Goal: Information Seeking & Learning: Learn about a topic

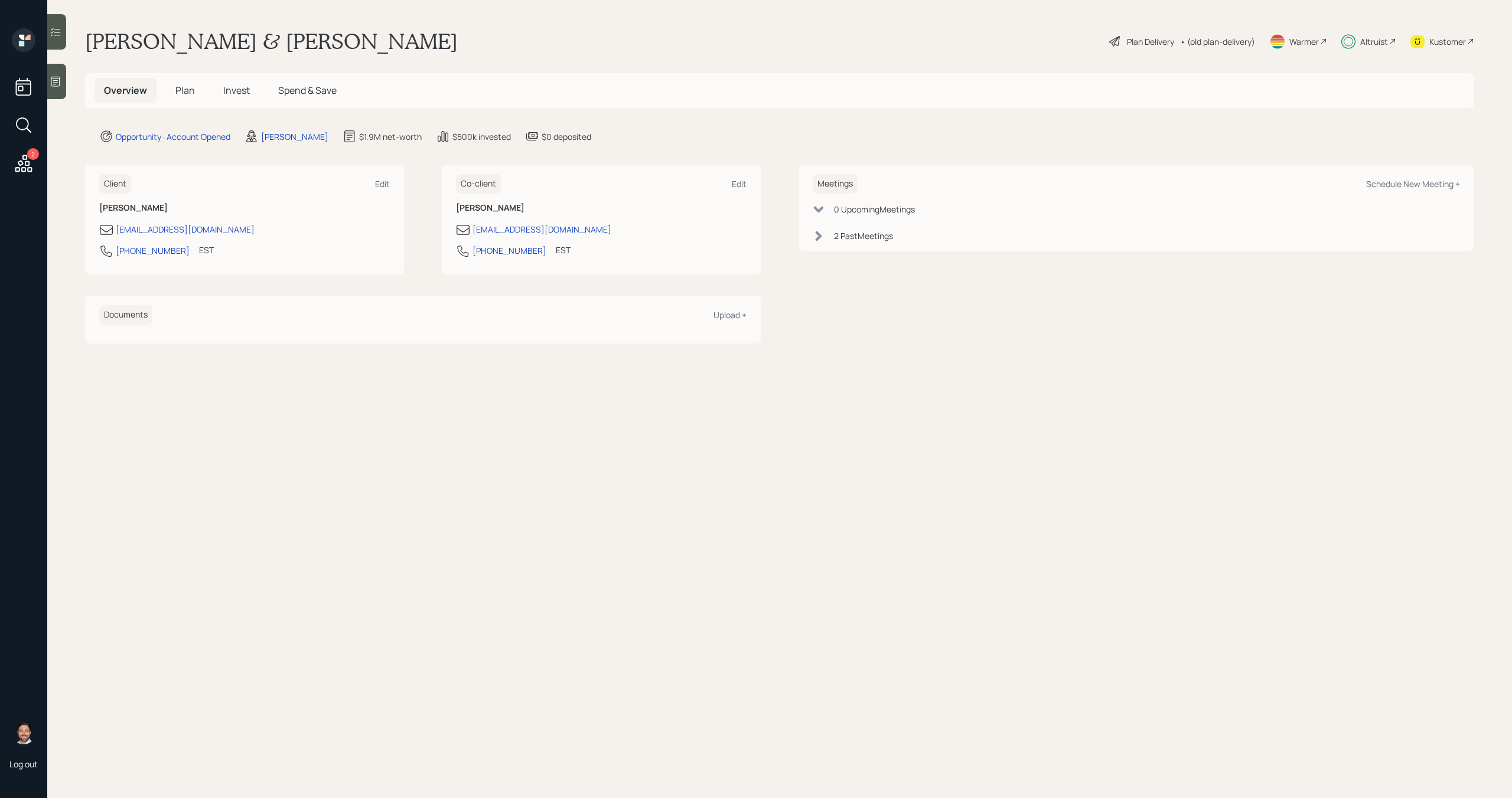
click at [1357, 41] on div "Altruist" at bounding box center [1369, 41] width 55 height 26
click at [1378, 40] on div "Altruist" at bounding box center [1373, 42] width 28 height 13
click at [241, 94] on span "Invest" at bounding box center [236, 90] width 27 height 13
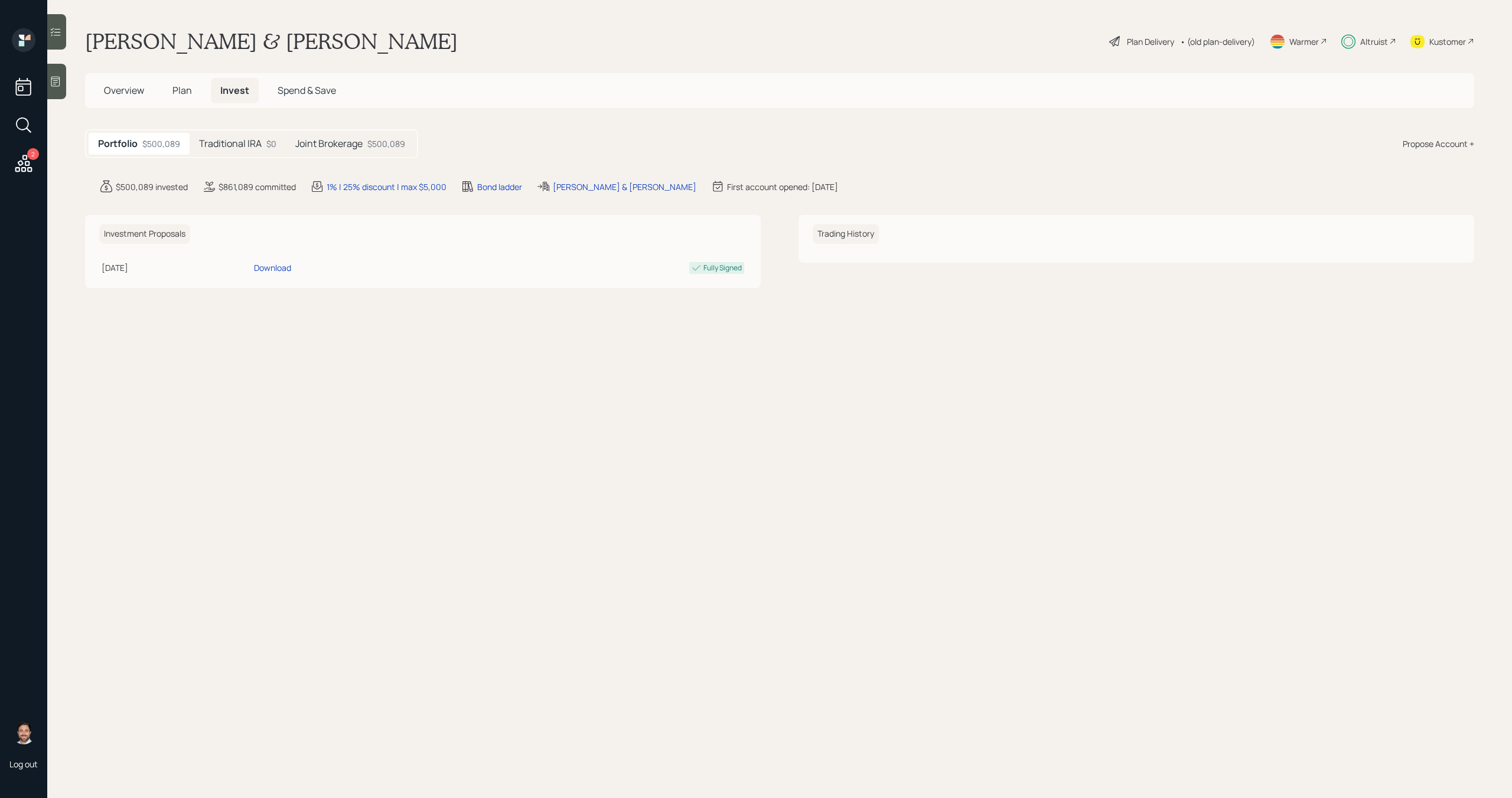
click at [251, 150] on div "Traditional IRA $0" at bounding box center [238, 144] width 96 height 22
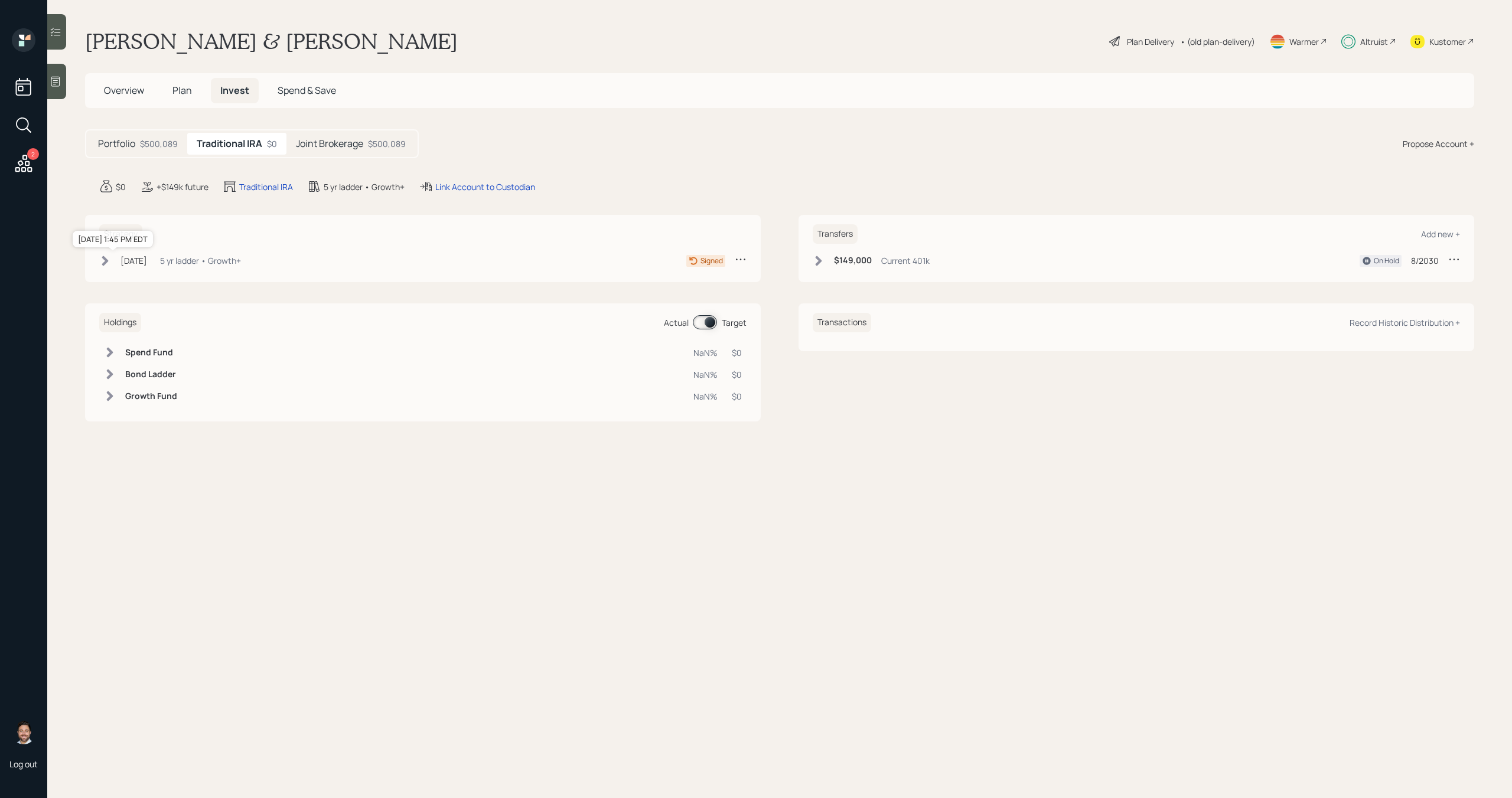
click at [147, 260] on div "[DATE]" at bounding box center [133, 260] width 27 height 13
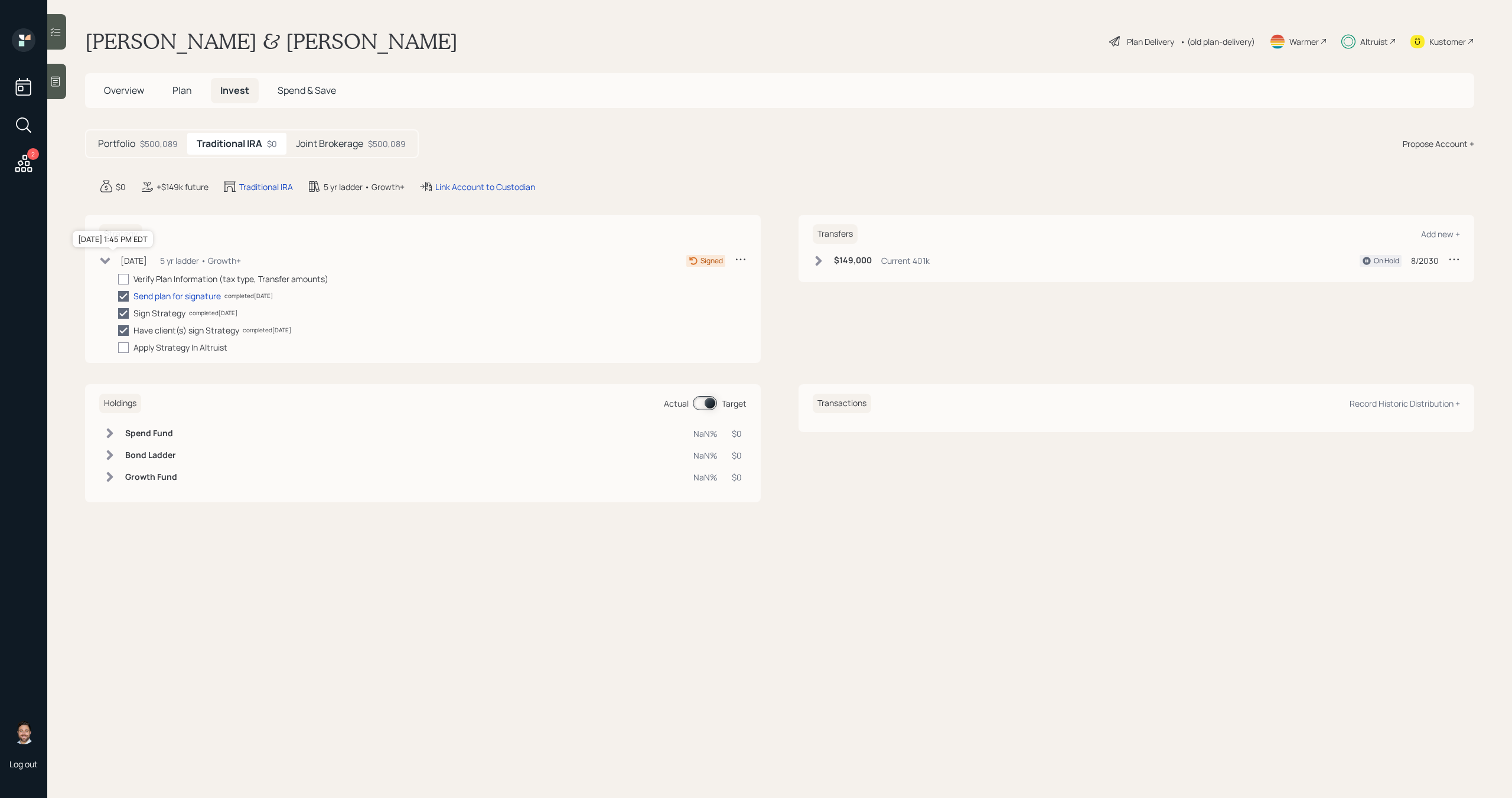
click at [147, 261] on div "Aug 18, 2025" at bounding box center [133, 260] width 27 height 13
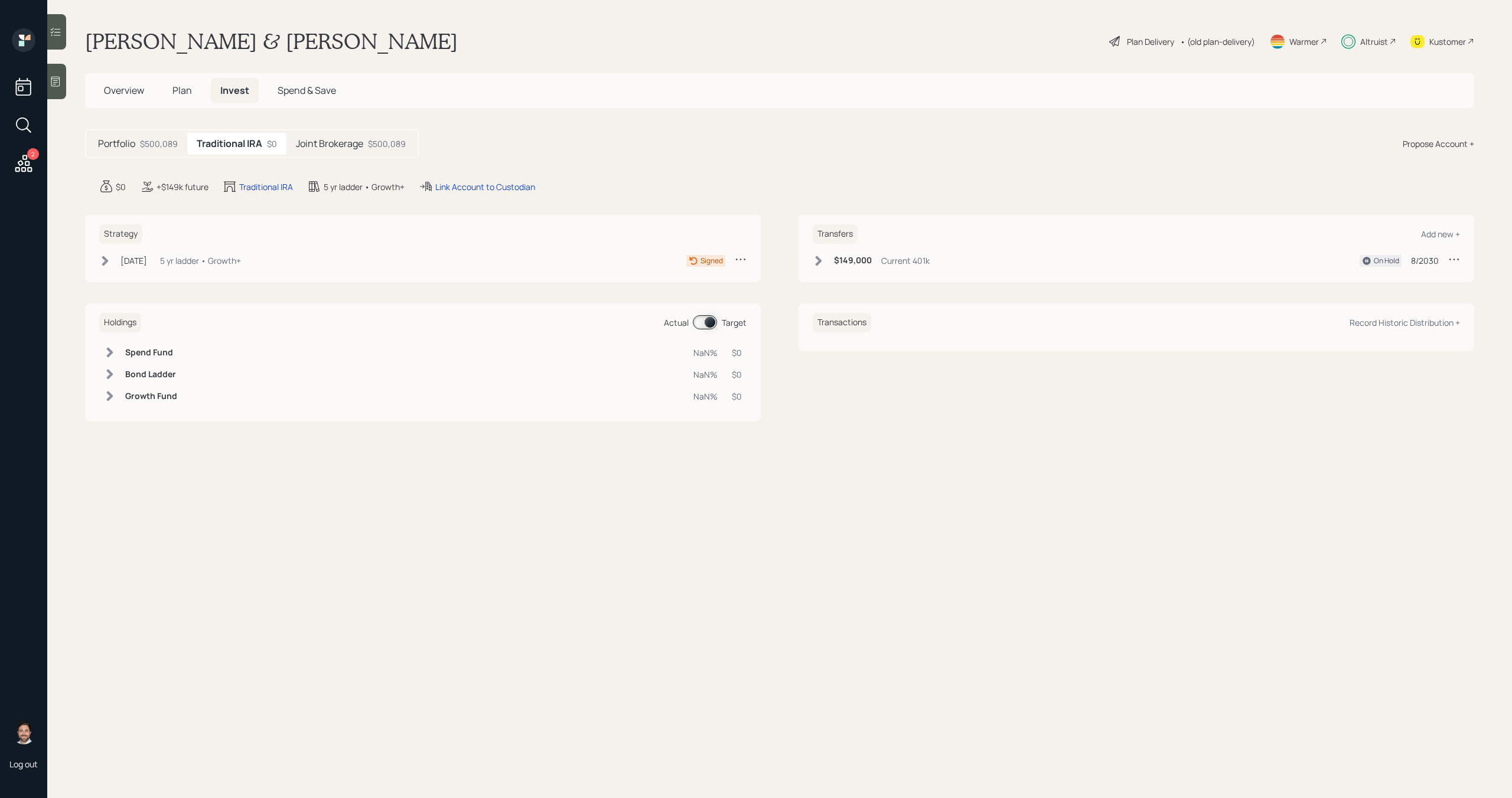
click at [822, 264] on icon at bounding box center [818, 260] width 12 height 12
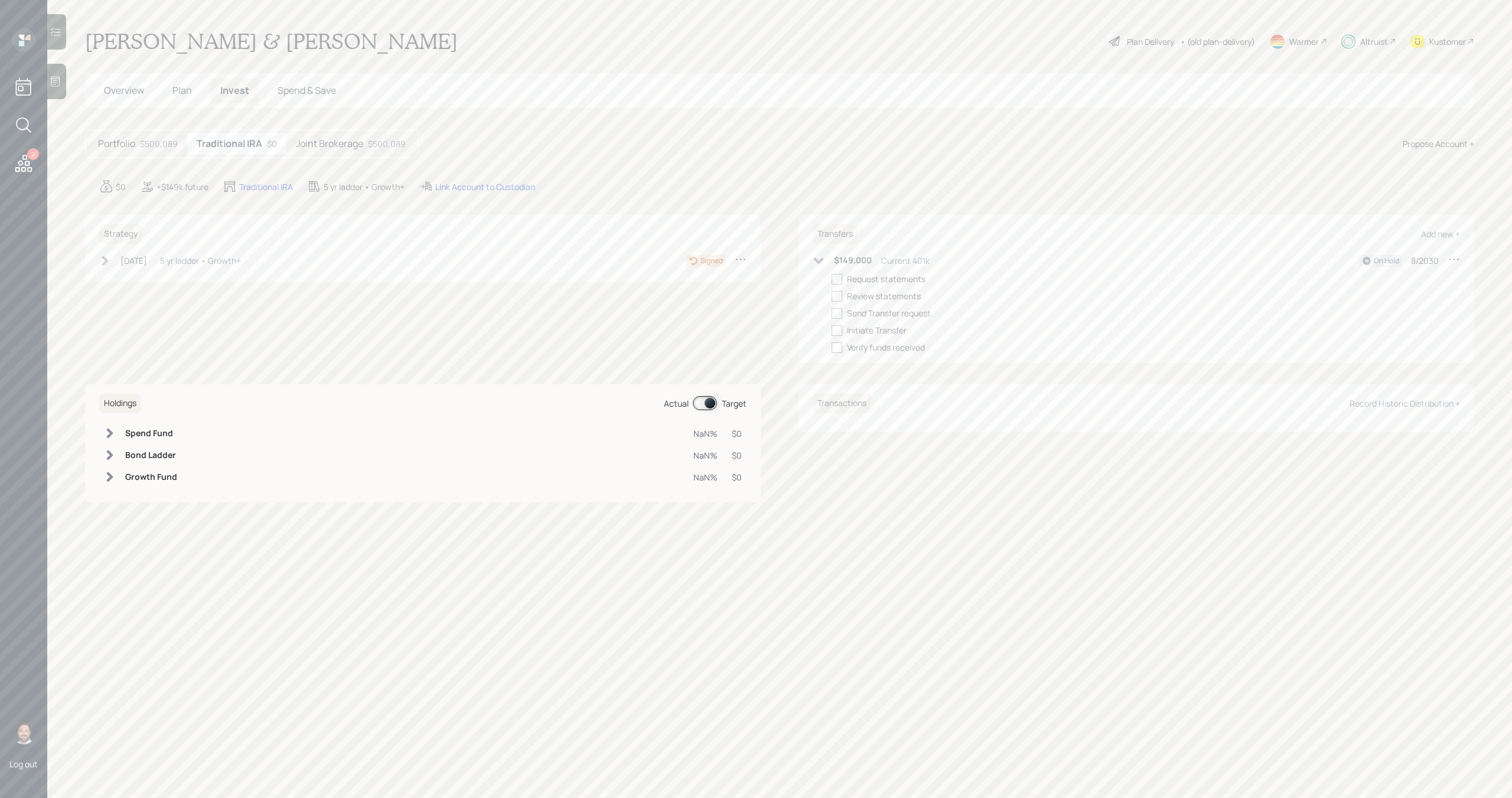
click at [819, 261] on icon at bounding box center [818, 260] width 10 height 6
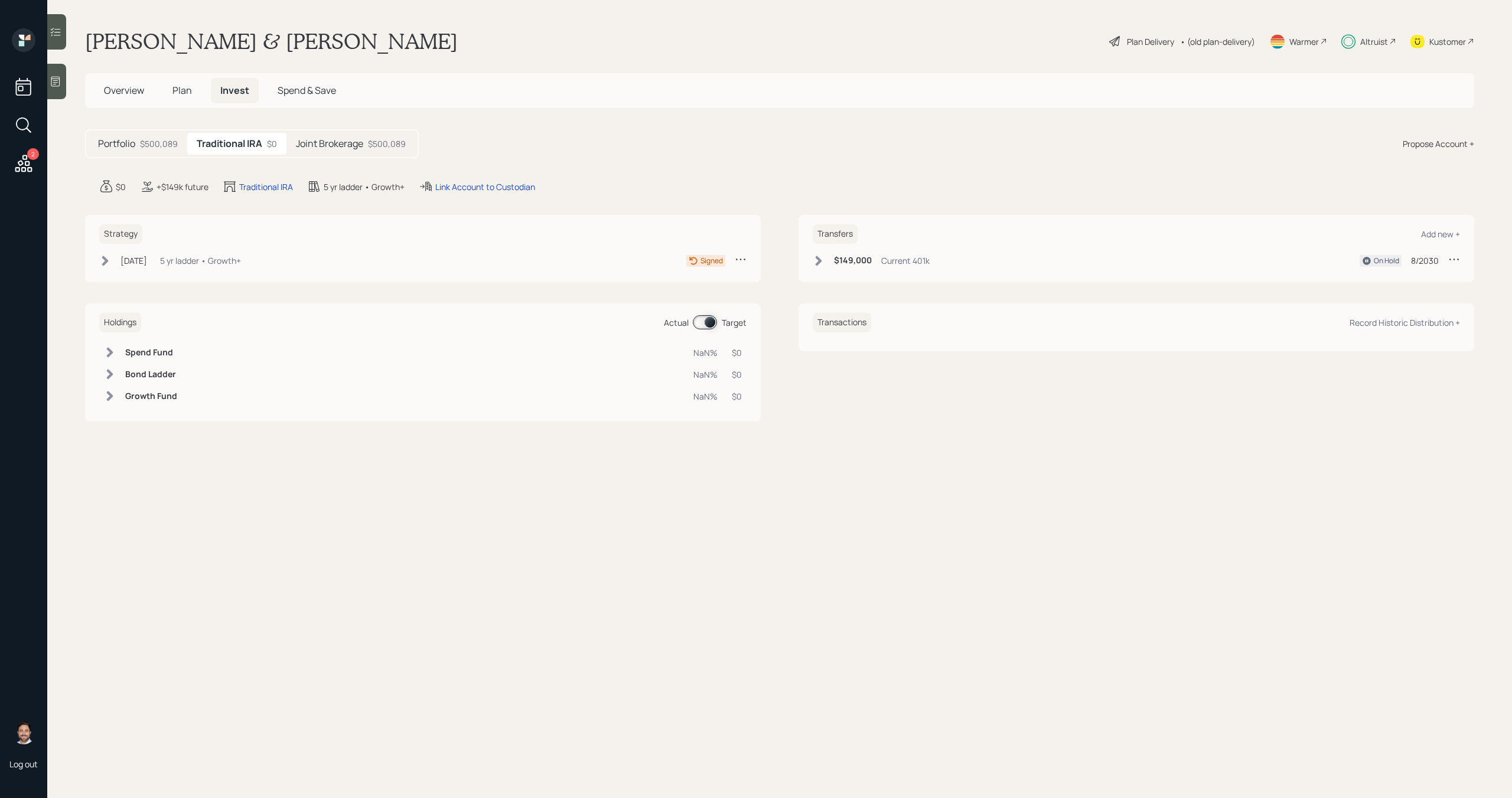
click at [385, 143] on div "$500,089" at bounding box center [386, 144] width 38 height 13
click at [815, 262] on icon at bounding box center [818, 260] width 12 height 12
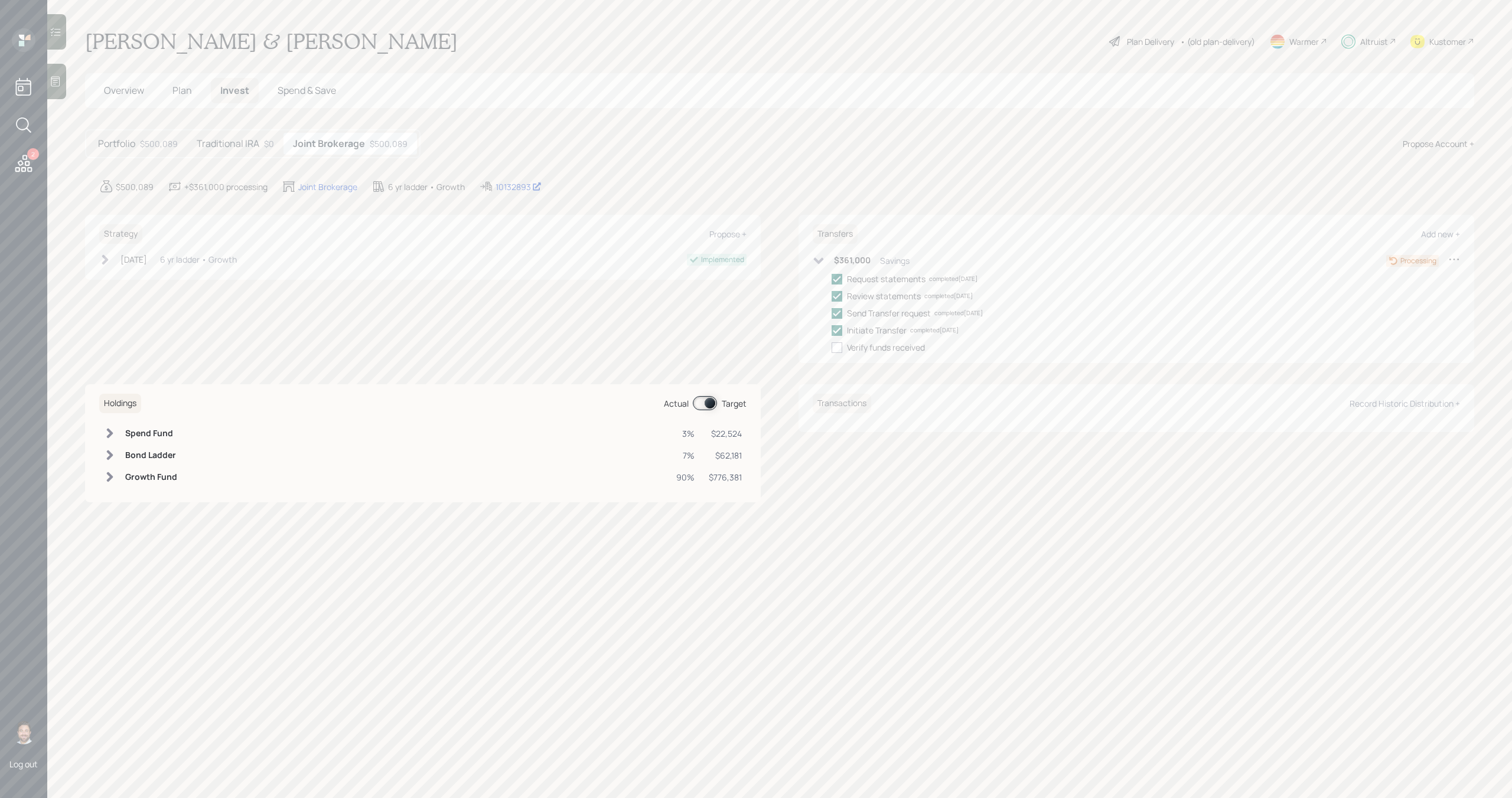
click at [815, 262] on icon at bounding box center [818, 260] width 12 height 12
